Goal: Check status: Check status

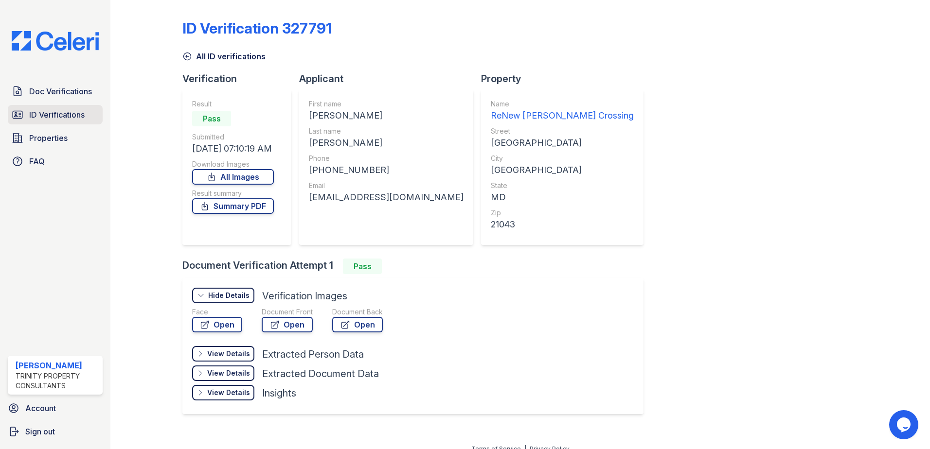
click at [66, 112] on span "ID Verifications" at bounding box center [56, 115] width 55 height 12
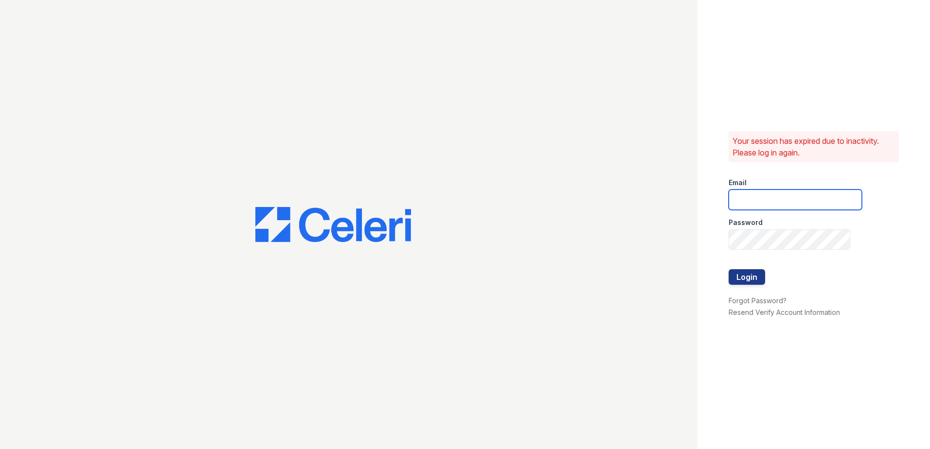
type input "sclarke@trinity-pm.com"
click at [757, 277] on button "Login" at bounding box center [747, 277] width 36 height 16
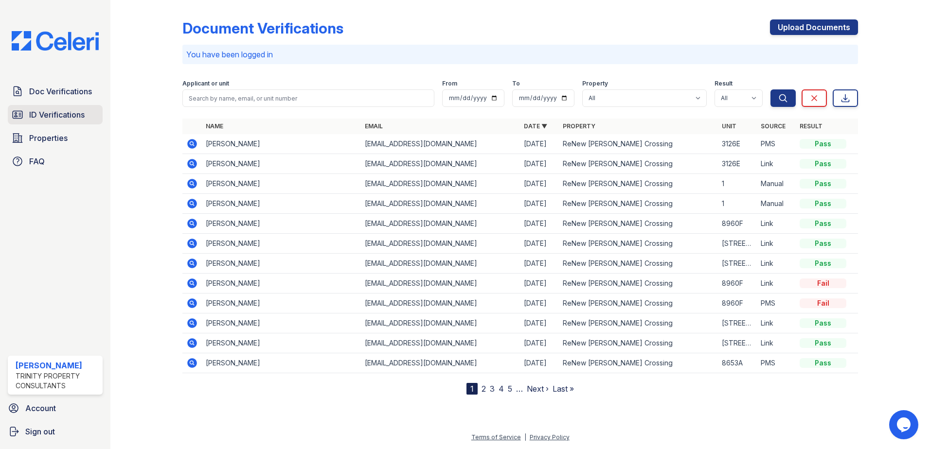
click at [81, 119] on span "ID Verifications" at bounding box center [56, 115] width 55 height 12
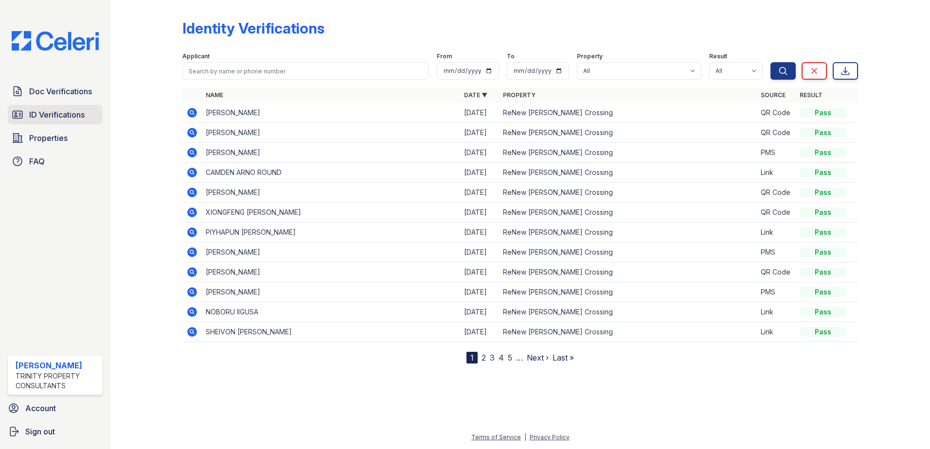
click at [81, 116] on span "ID Verifications" at bounding box center [56, 115] width 55 height 12
click at [190, 109] on icon at bounding box center [192, 113] width 10 height 10
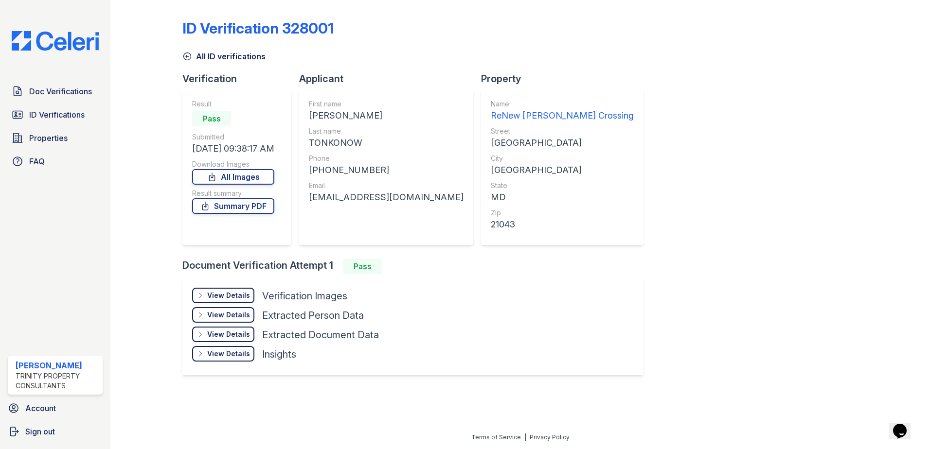
click at [236, 292] on div "View Details" at bounding box center [228, 296] width 43 height 10
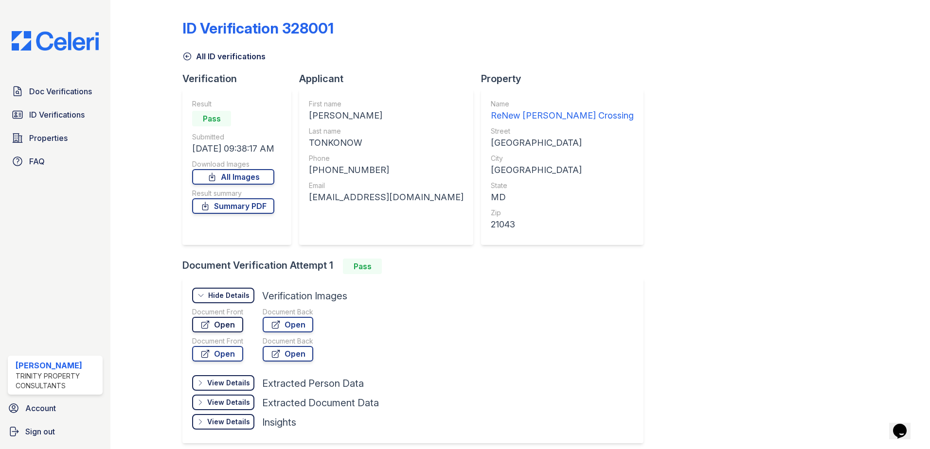
click at [231, 328] on link "Open" at bounding box center [217, 325] width 51 height 16
click at [46, 116] on span "ID Verifications" at bounding box center [56, 115] width 55 height 12
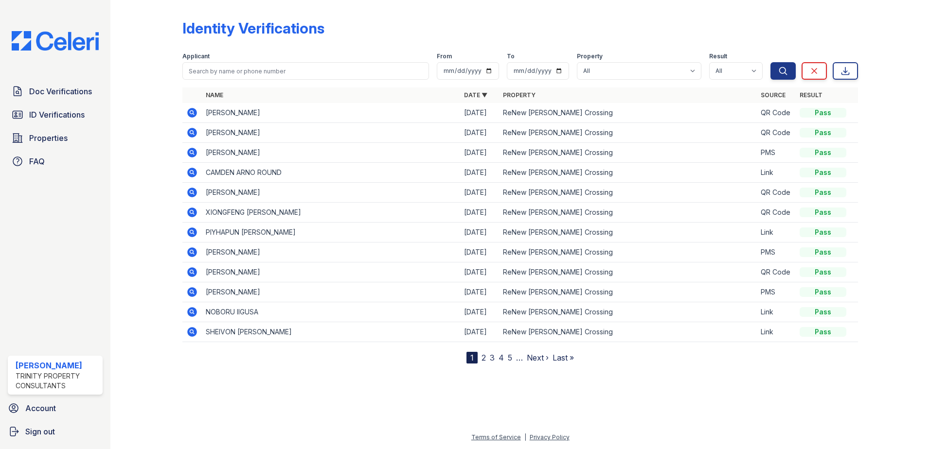
click at [196, 111] on icon at bounding box center [192, 113] width 10 height 10
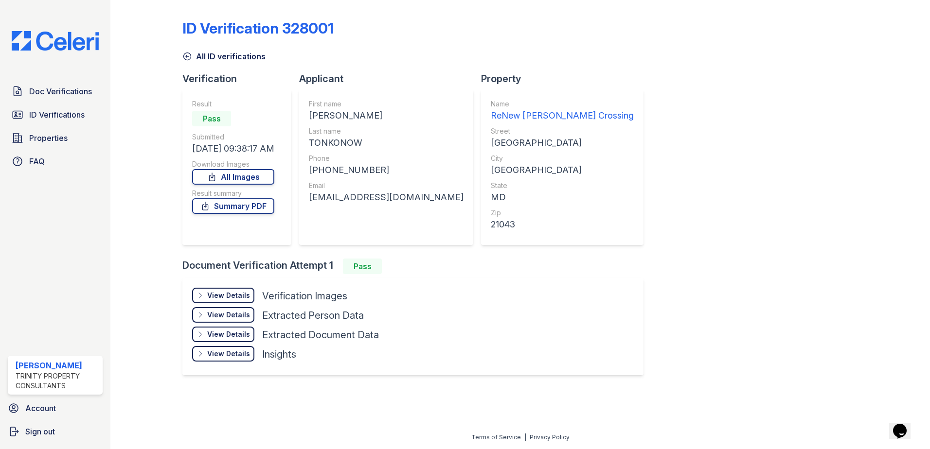
click at [240, 292] on div "View Details" at bounding box center [228, 296] width 43 height 10
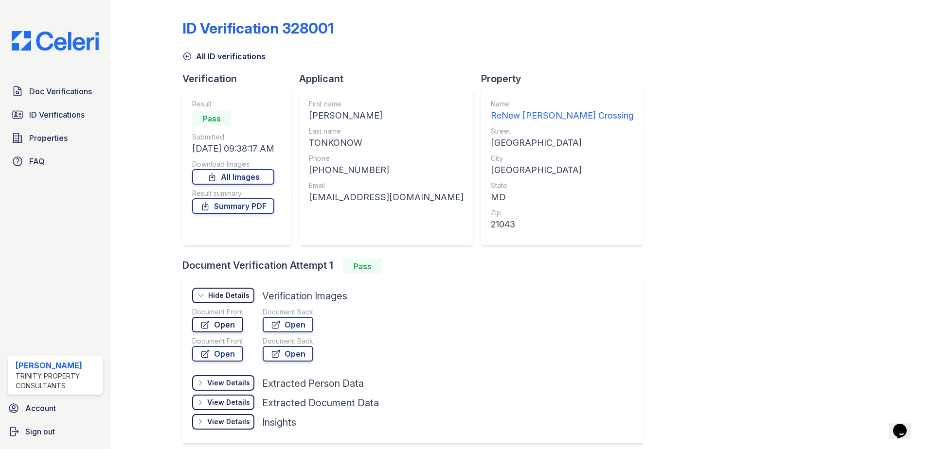
click at [229, 324] on link "Open" at bounding box center [217, 325] width 51 height 16
